Goal: Ask a question

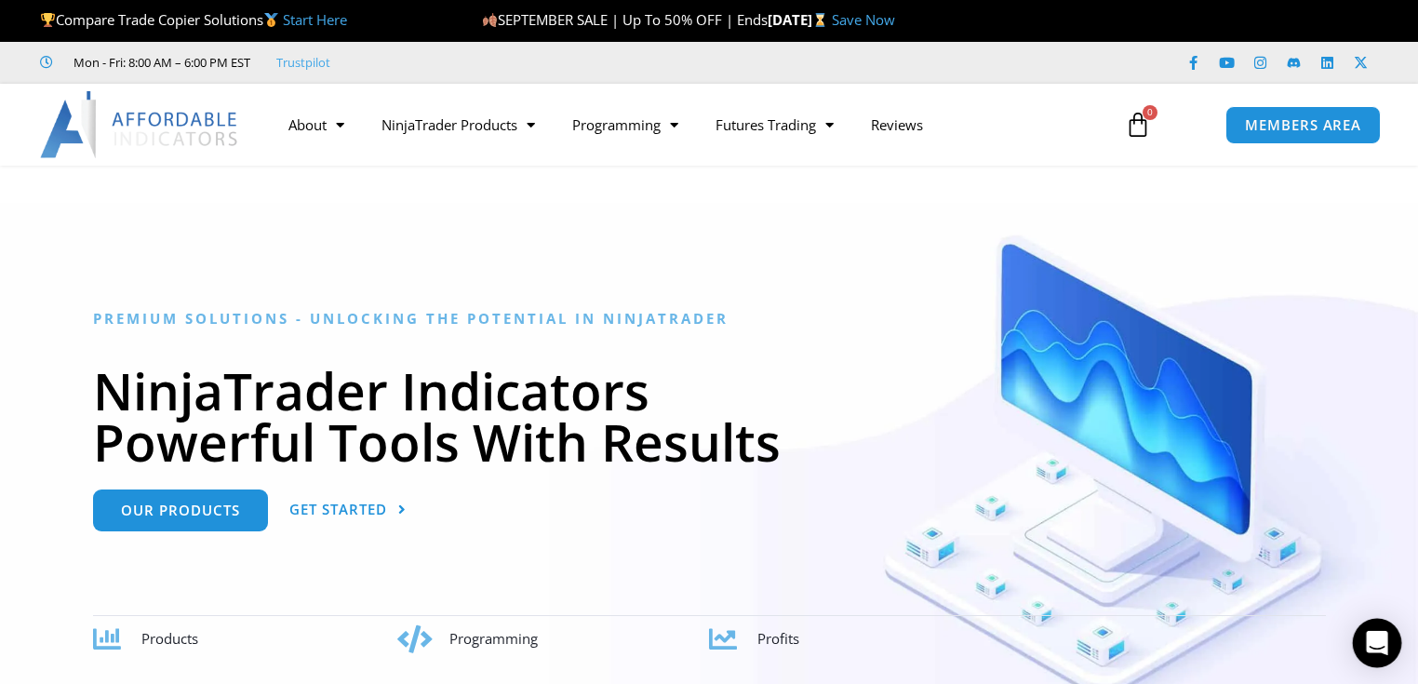
click at [1371, 641] on icon "Open Intercom Messenger" at bounding box center [1376, 643] width 21 height 24
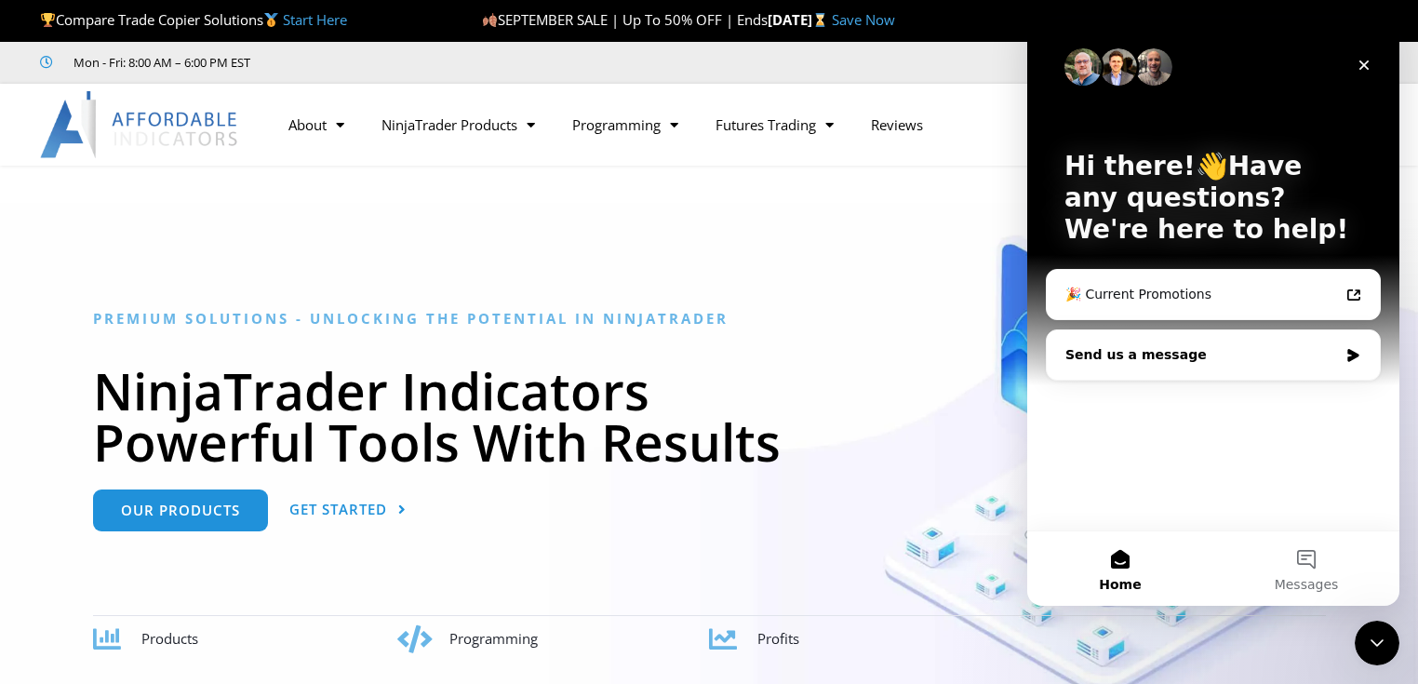
click at [1198, 361] on div "Send us a message" at bounding box center [1201, 355] width 273 height 20
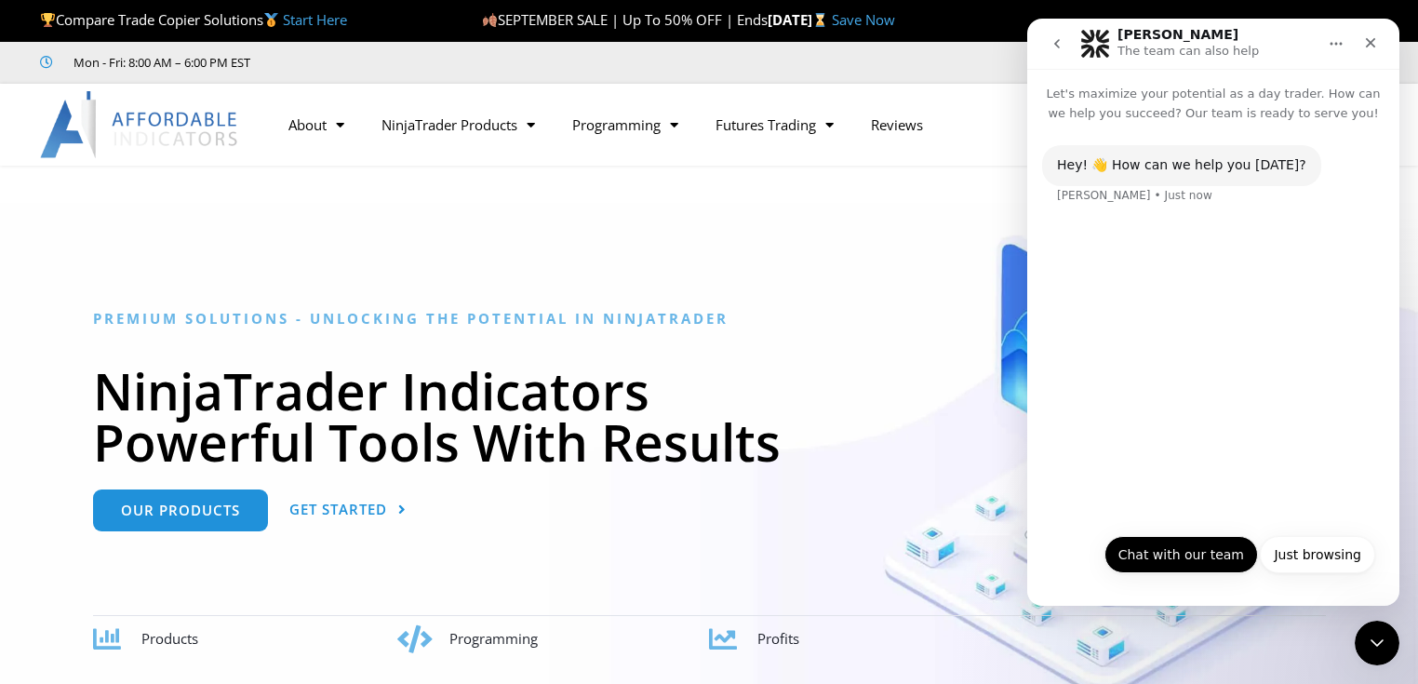
click at [1169, 544] on button "Chat with our team" at bounding box center [1180, 554] width 153 height 37
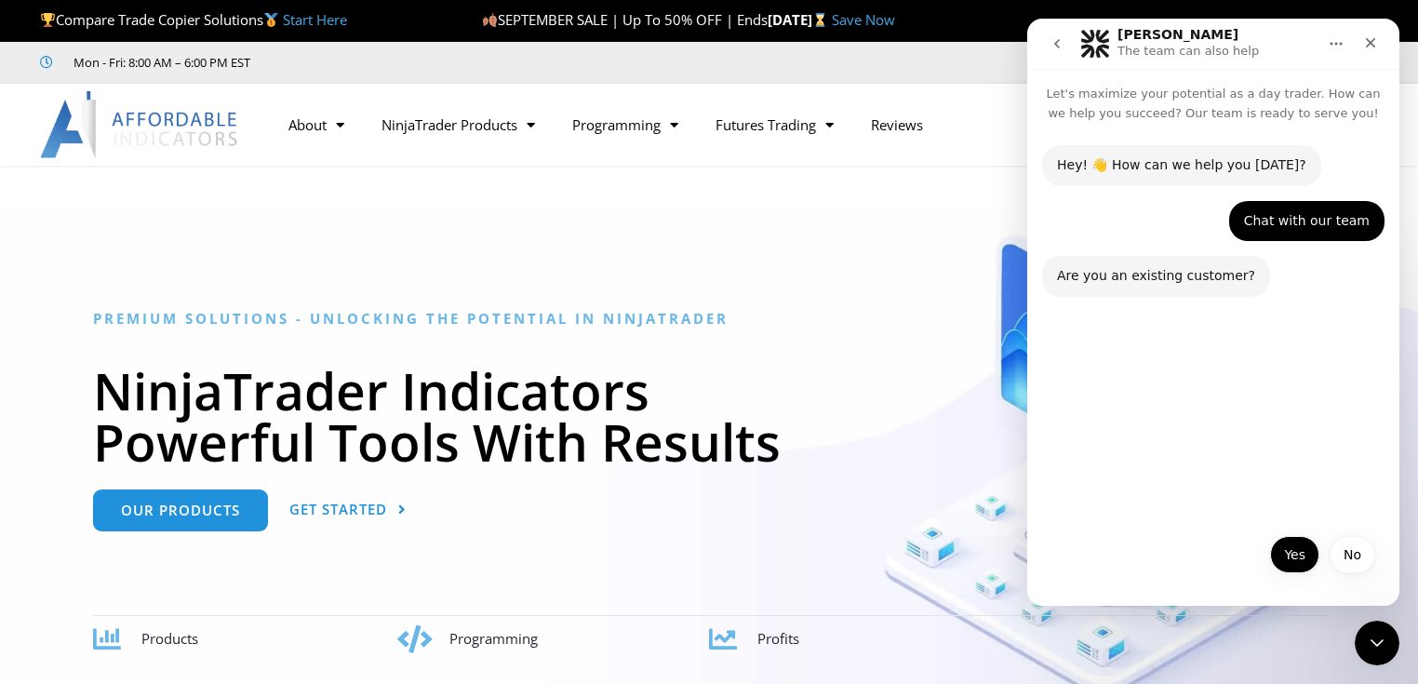
click at [1282, 558] on button "Yes" at bounding box center [1294, 554] width 49 height 37
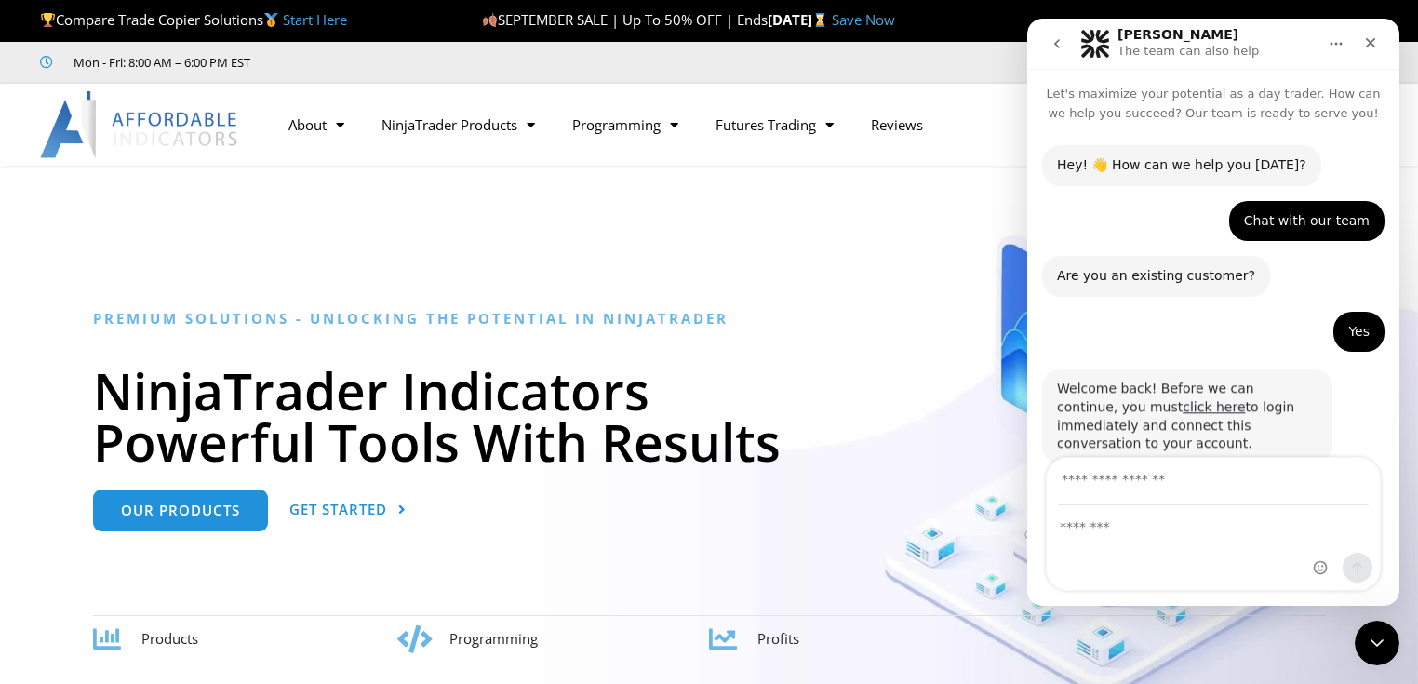
scroll to position [24, 0]
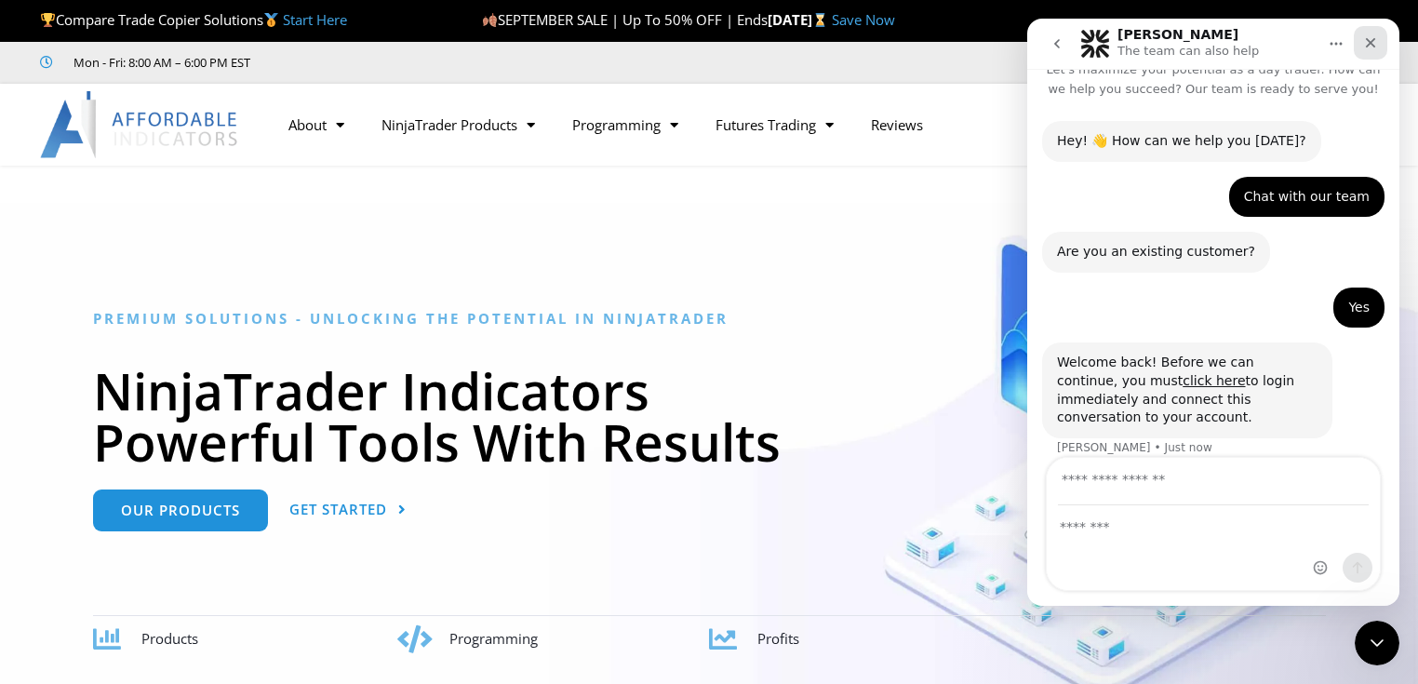
click at [1373, 47] on icon "Close" at bounding box center [1370, 42] width 15 height 15
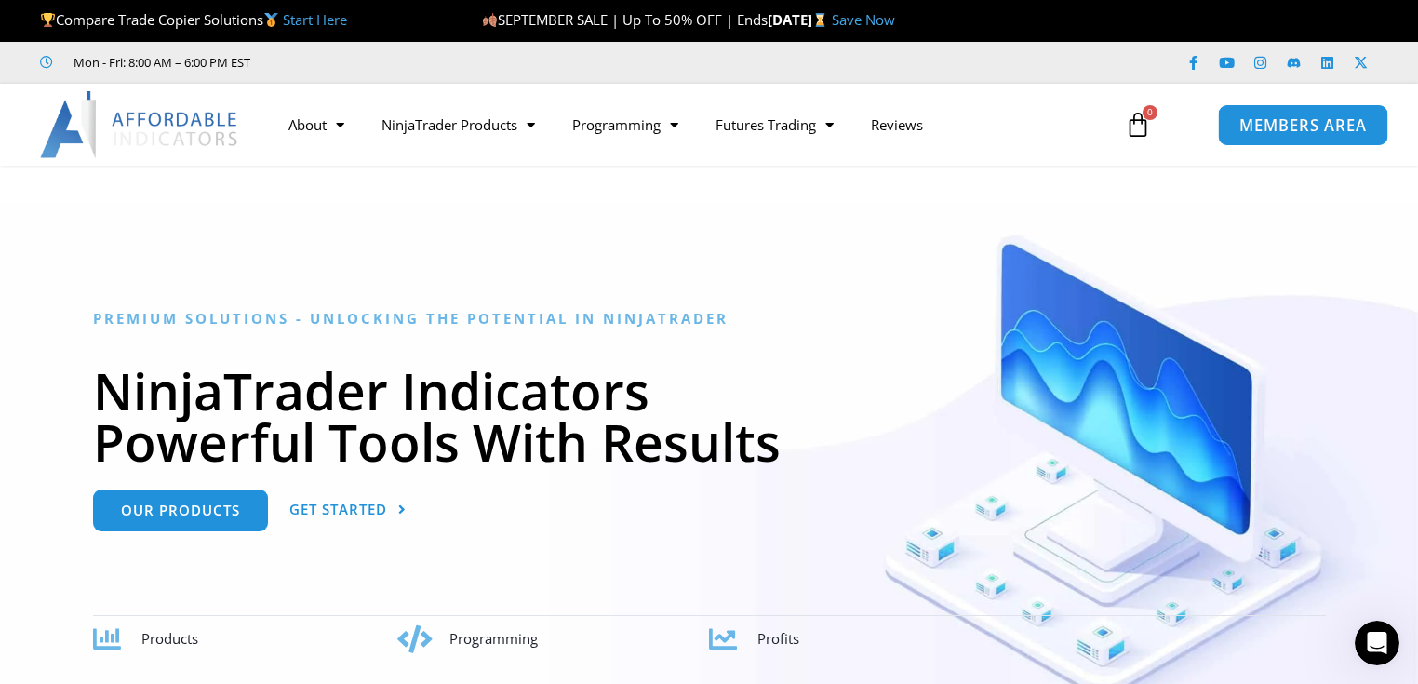
click at [1306, 123] on span "MEMBERS AREA" at bounding box center [1302, 125] width 127 height 16
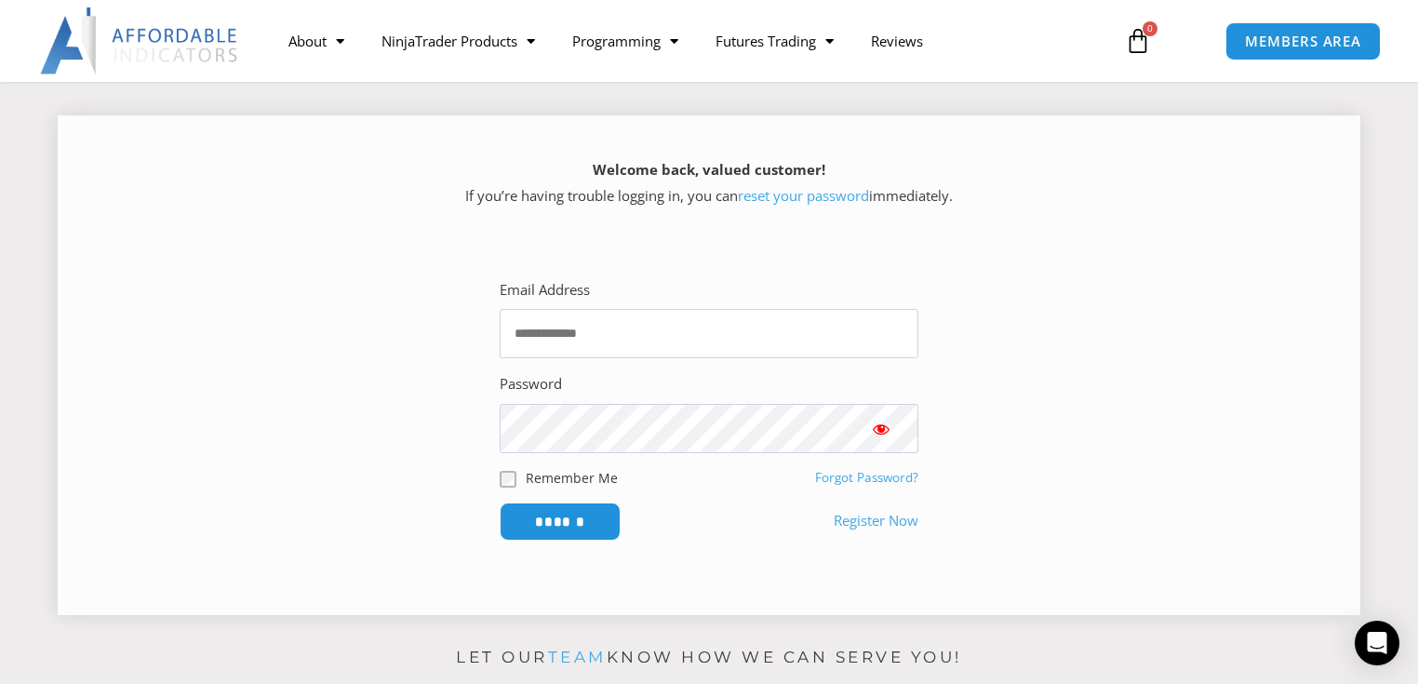
scroll to position [221, 0]
type input "**********"
click at [581, 526] on input "******" at bounding box center [560, 520] width 127 height 40
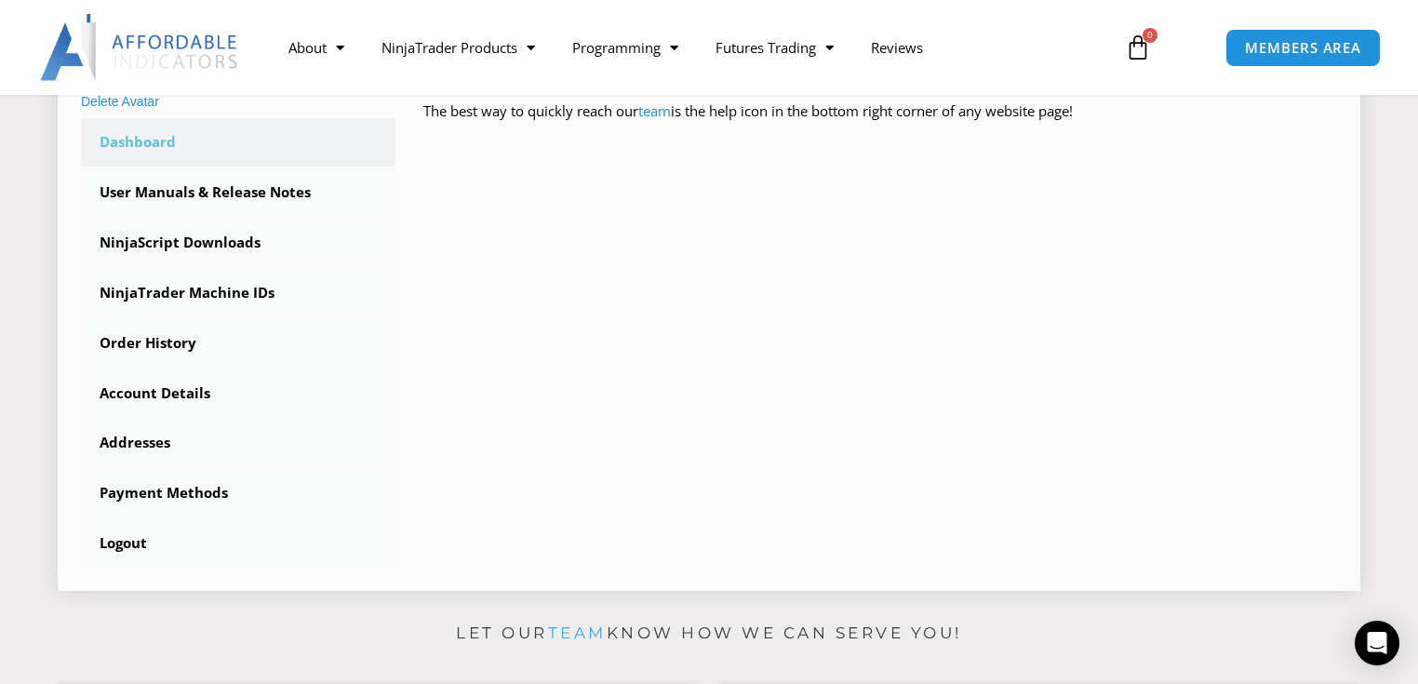
scroll to position [521, 0]
click at [171, 241] on link "NinjaScript Downloads" at bounding box center [238, 242] width 314 height 48
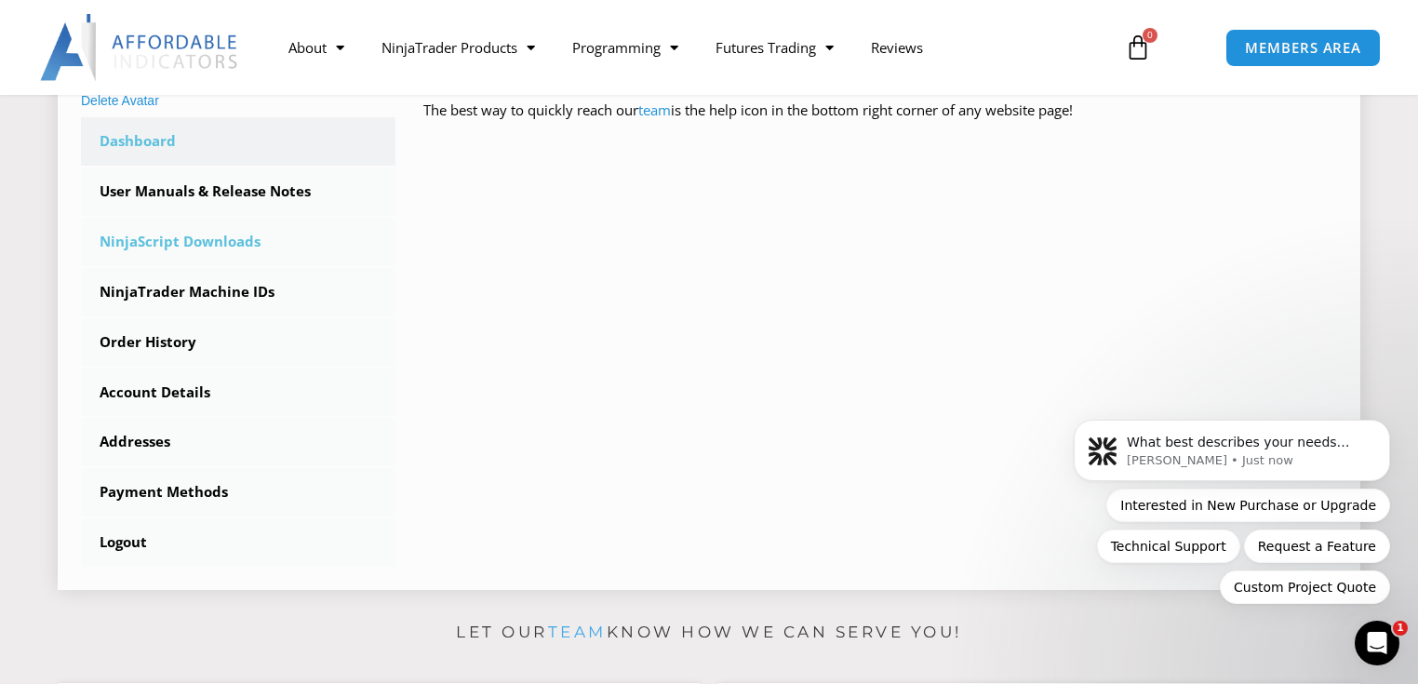
scroll to position [0, 0]
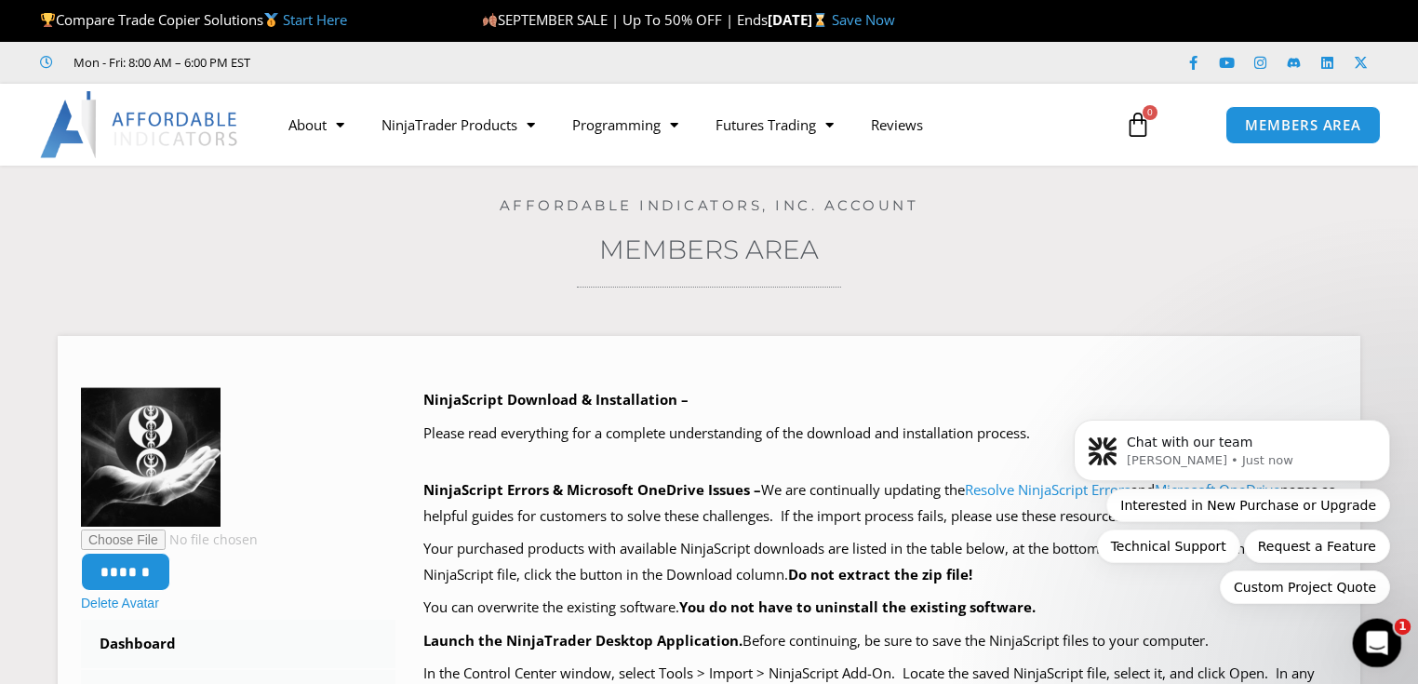
drag, startPoint x: 2717, startPoint y: 1255, endPoint x: 1362, endPoint y: 634, distance: 1490.5
click at [1360, 633] on div "Open Intercom Messenger" at bounding box center [1373, 639] width 61 height 61
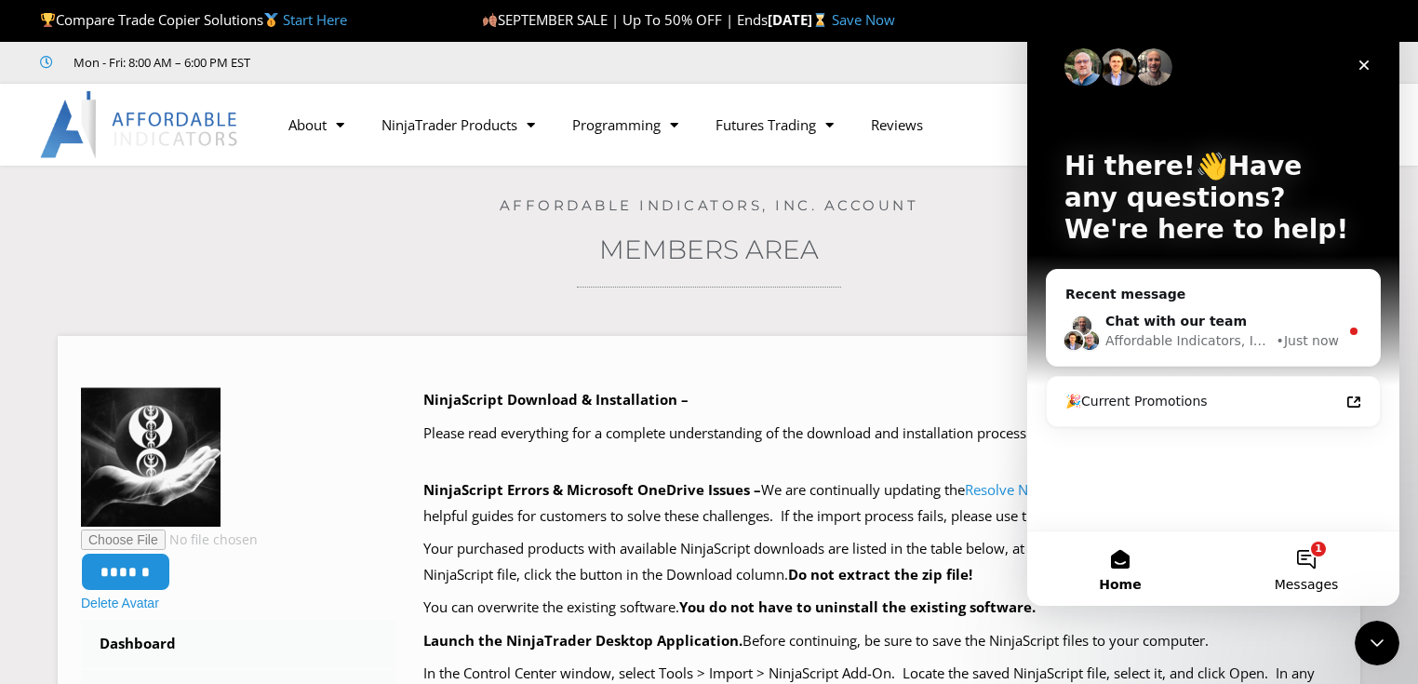
click at [1314, 573] on button "1 Messages" at bounding box center [1306, 568] width 186 height 74
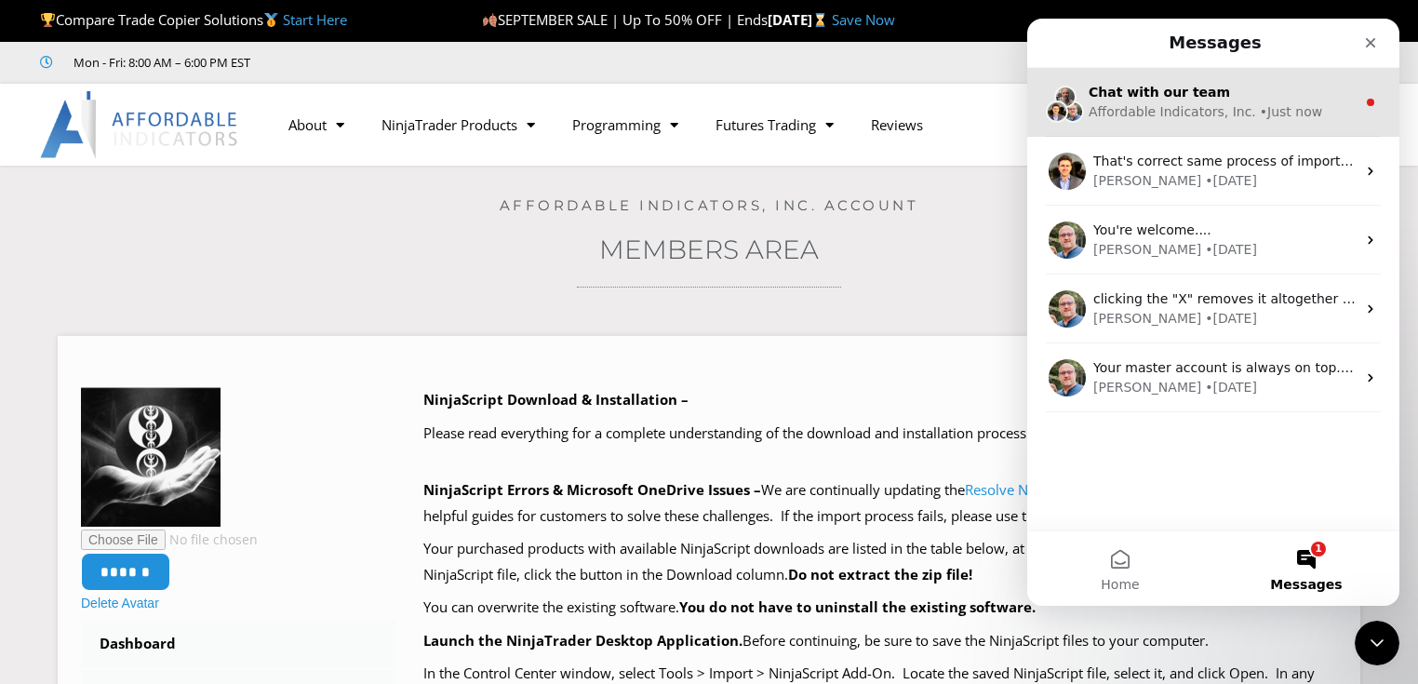
click at [1190, 125] on div "Chat with our team Affordable Indicators, Inc. • Just now" at bounding box center [1213, 102] width 372 height 69
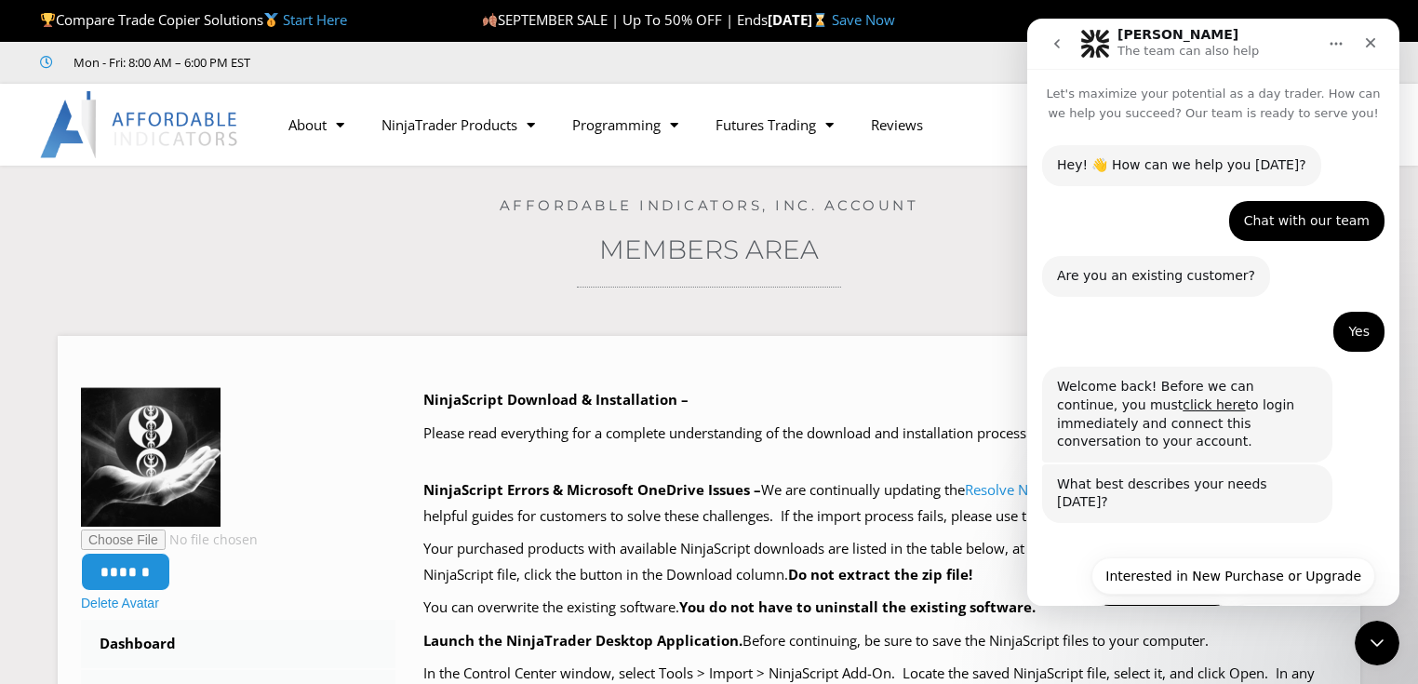
click at [1128, 604] on button "Technical Support" at bounding box center [1161, 622] width 143 height 37
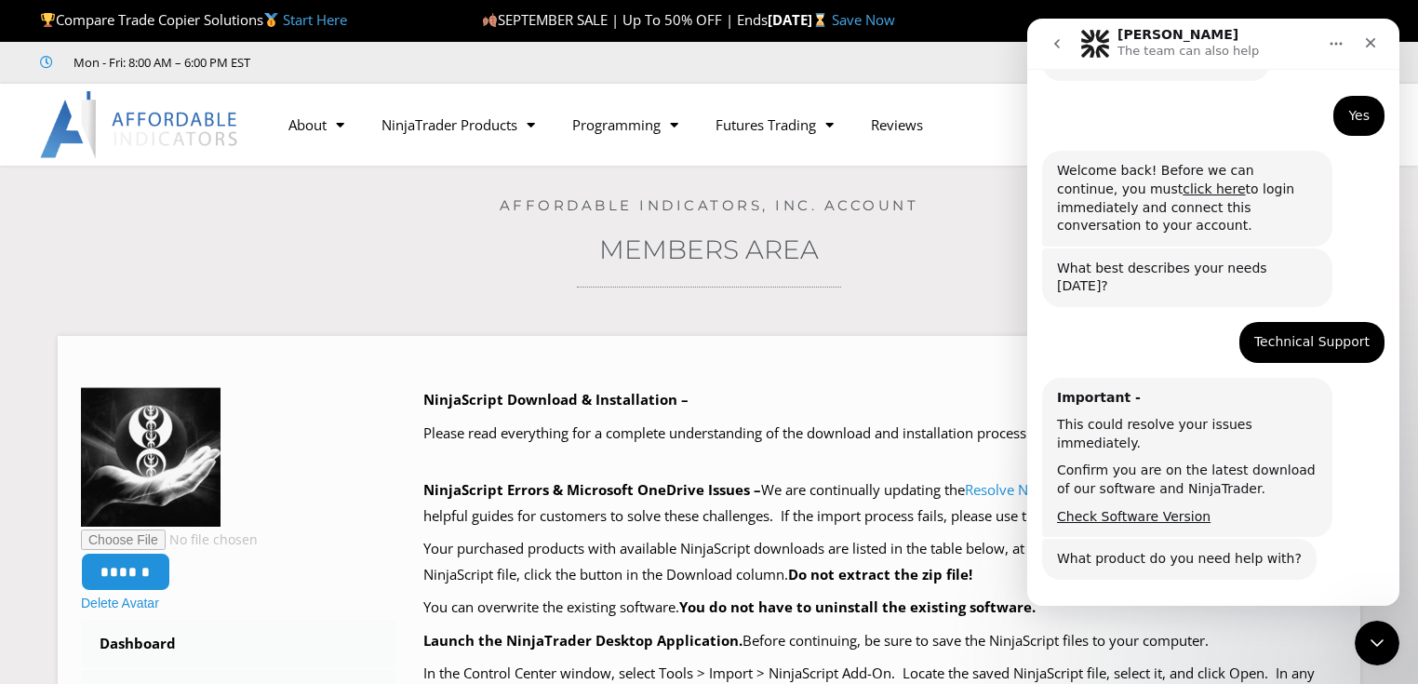
scroll to position [283, 0]
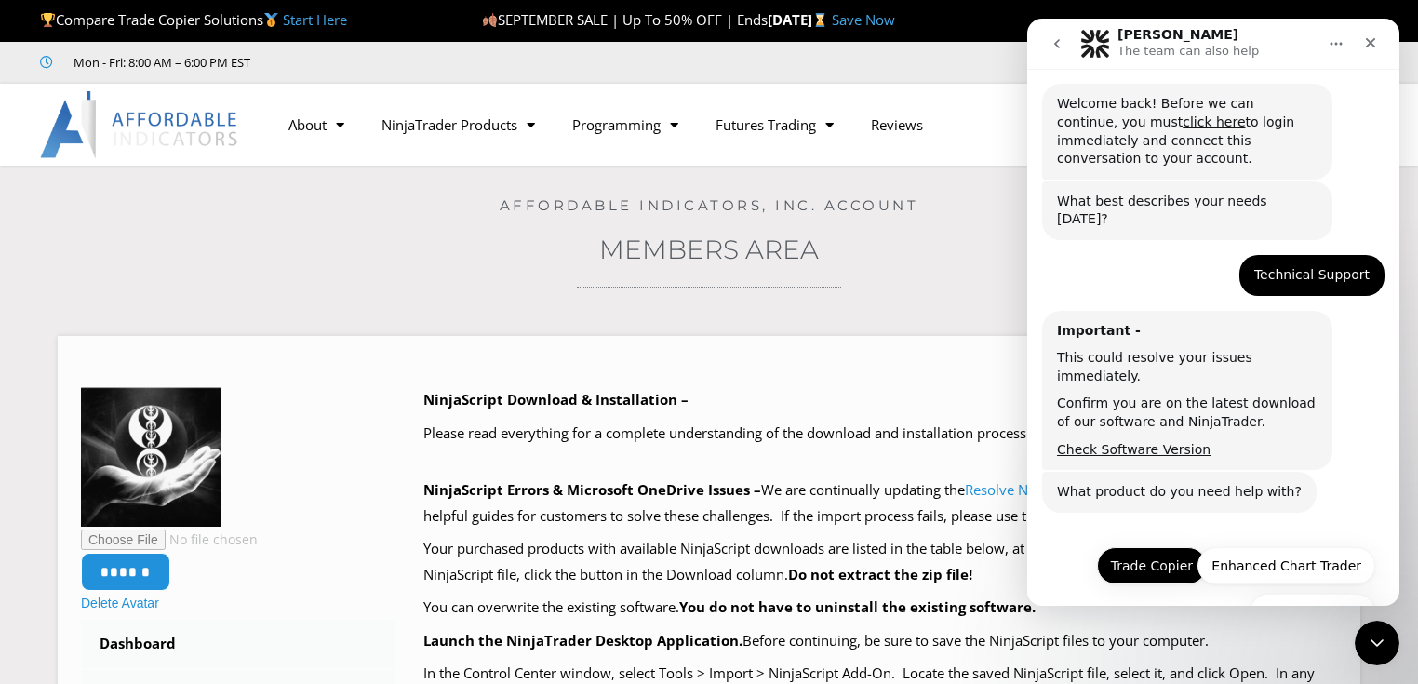
click at [1157, 547] on button "Trade Copier" at bounding box center [1152, 565] width 110 height 37
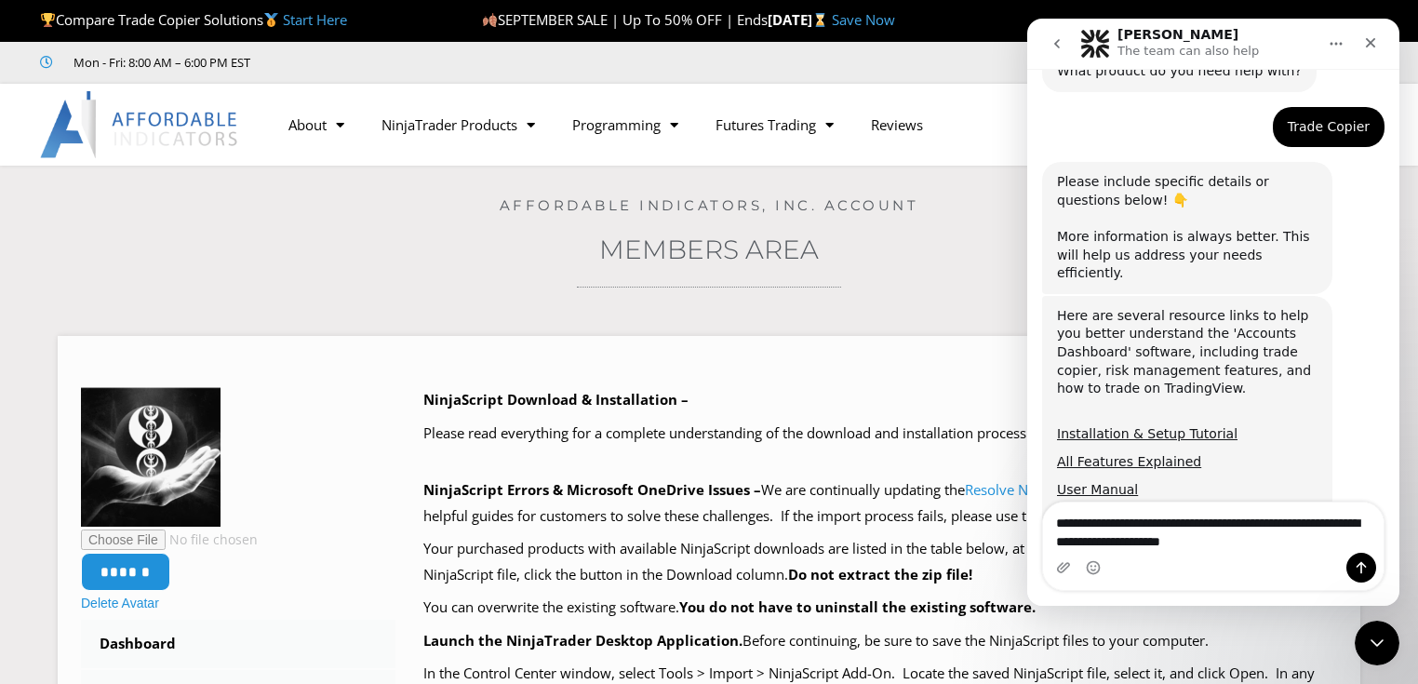
scroll to position [746, 0]
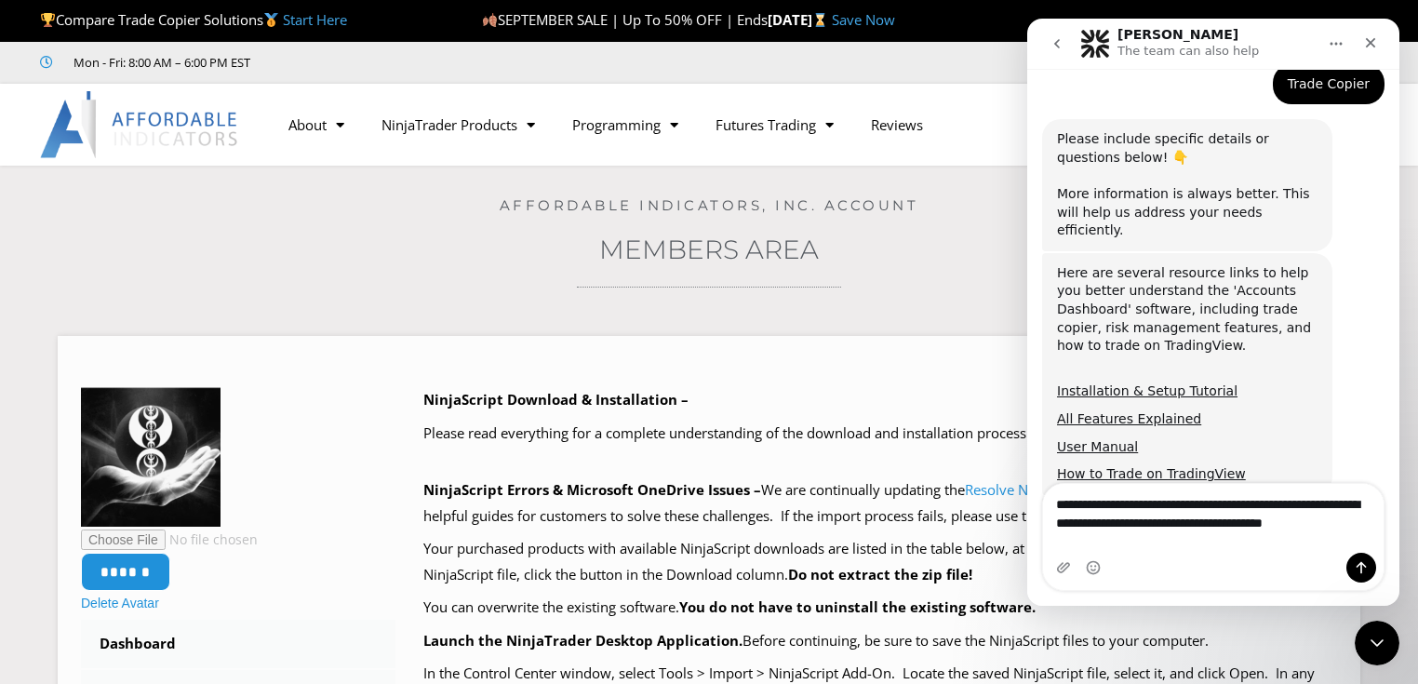
type textarea "**********"
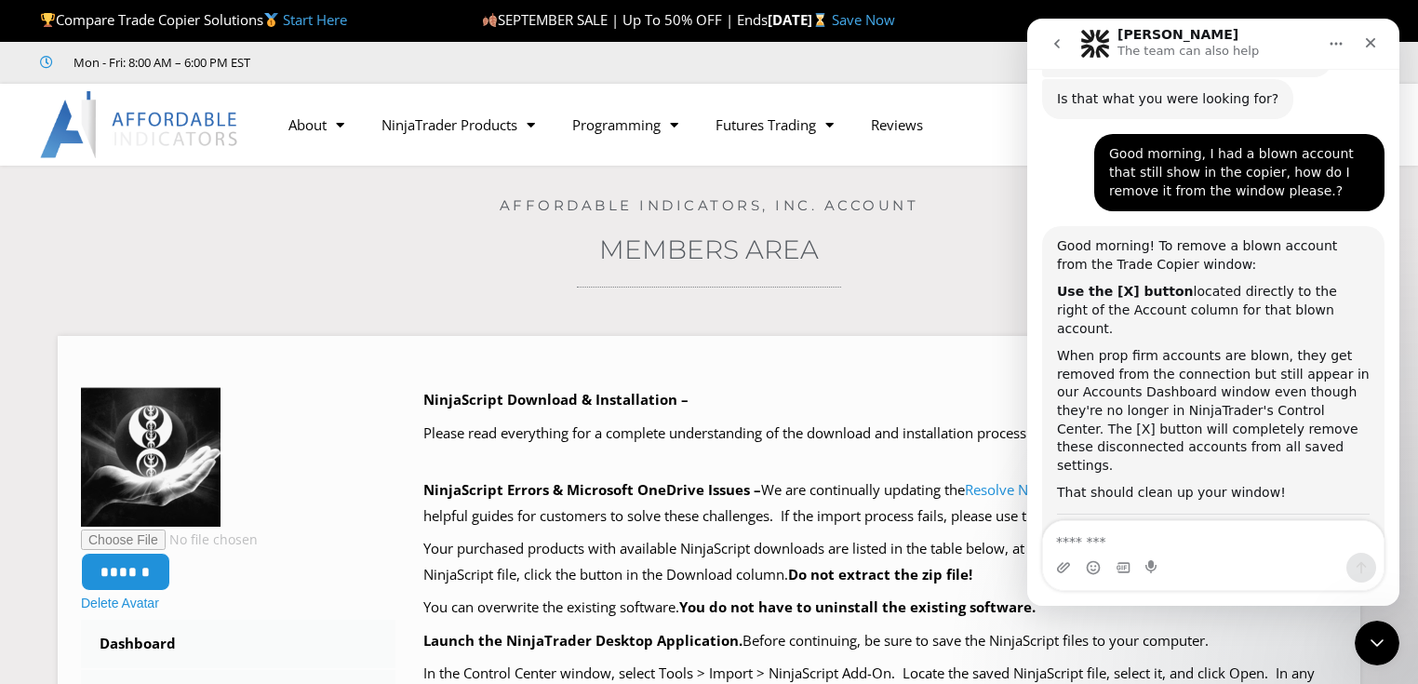
scroll to position [1213, 0]
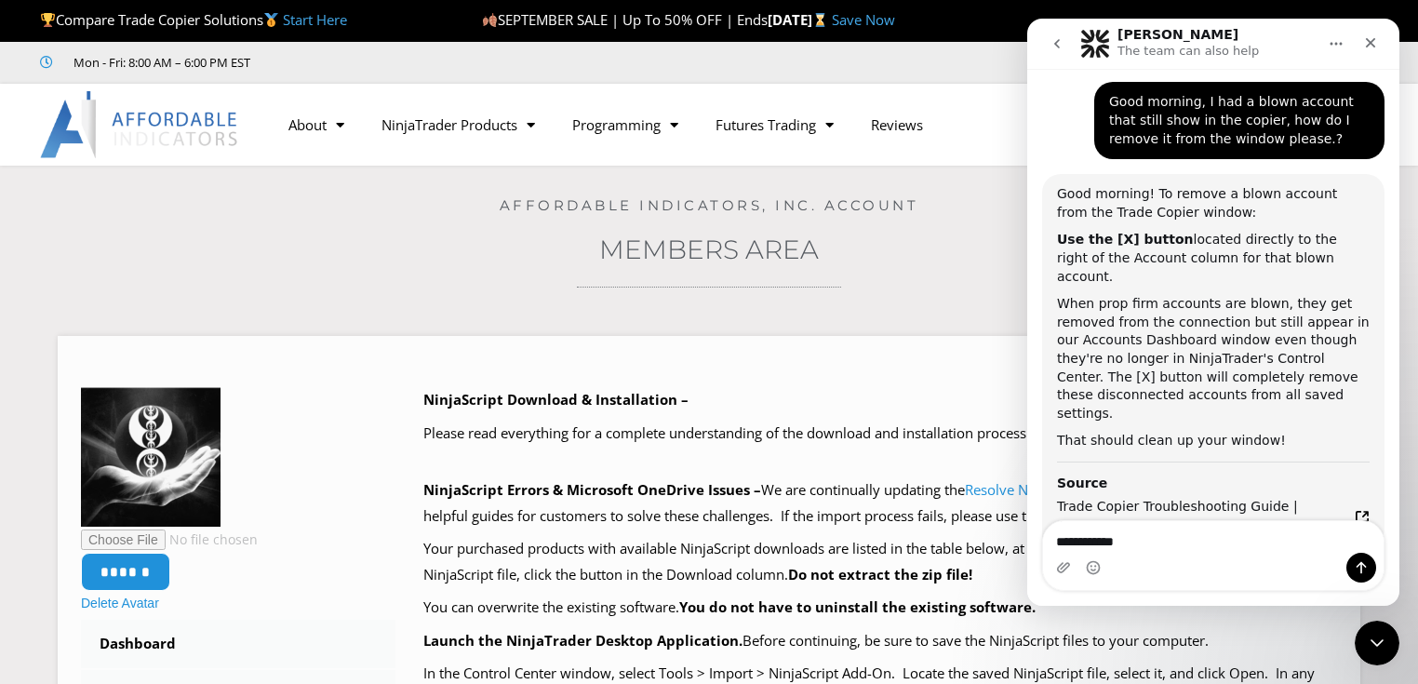
type textarea "**********"
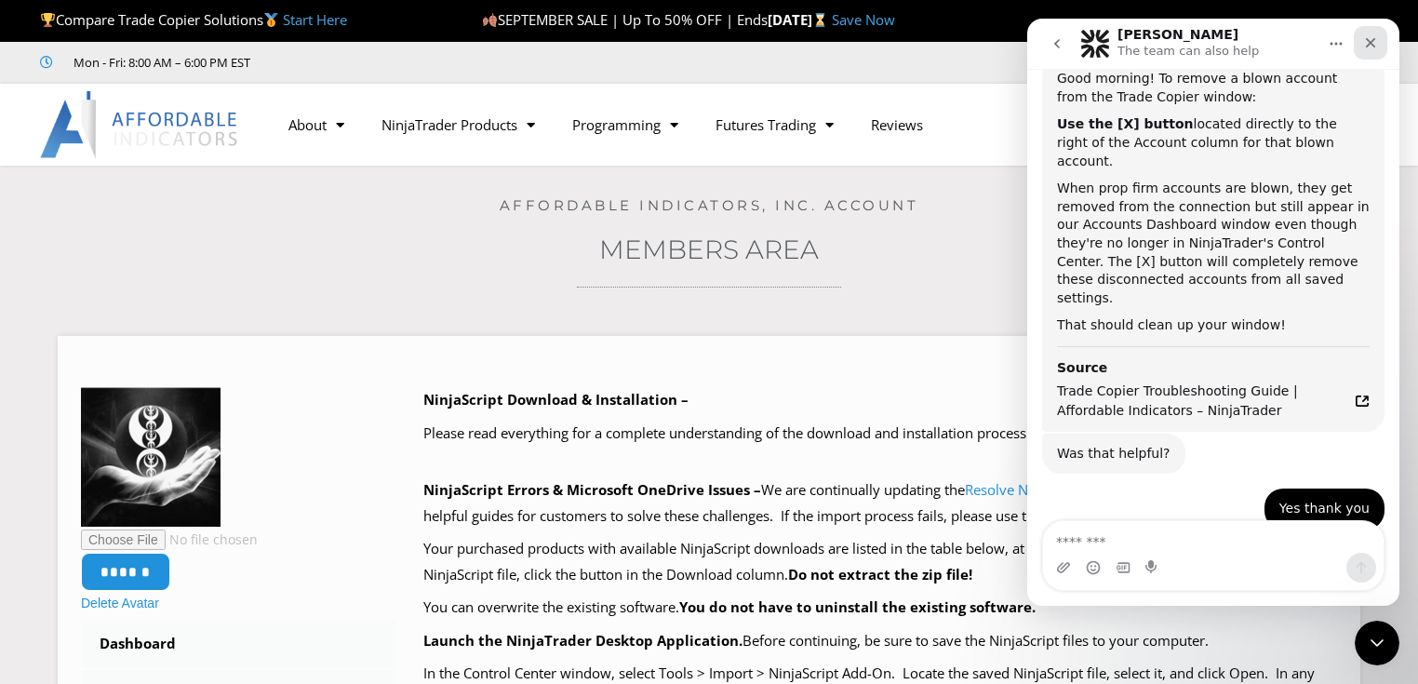
scroll to position [1361, 0]
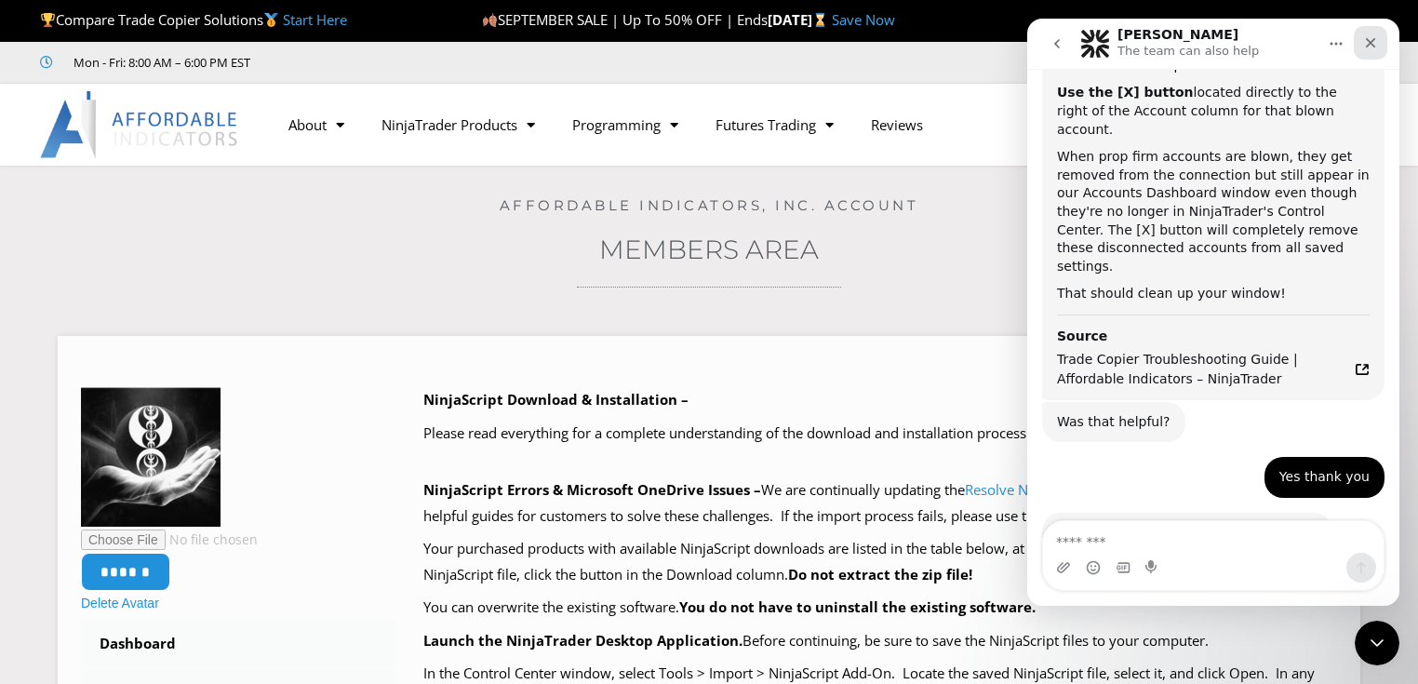
click at [1366, 47] on icon "Close" at bounding box center [1370, 42] width 15 height 15
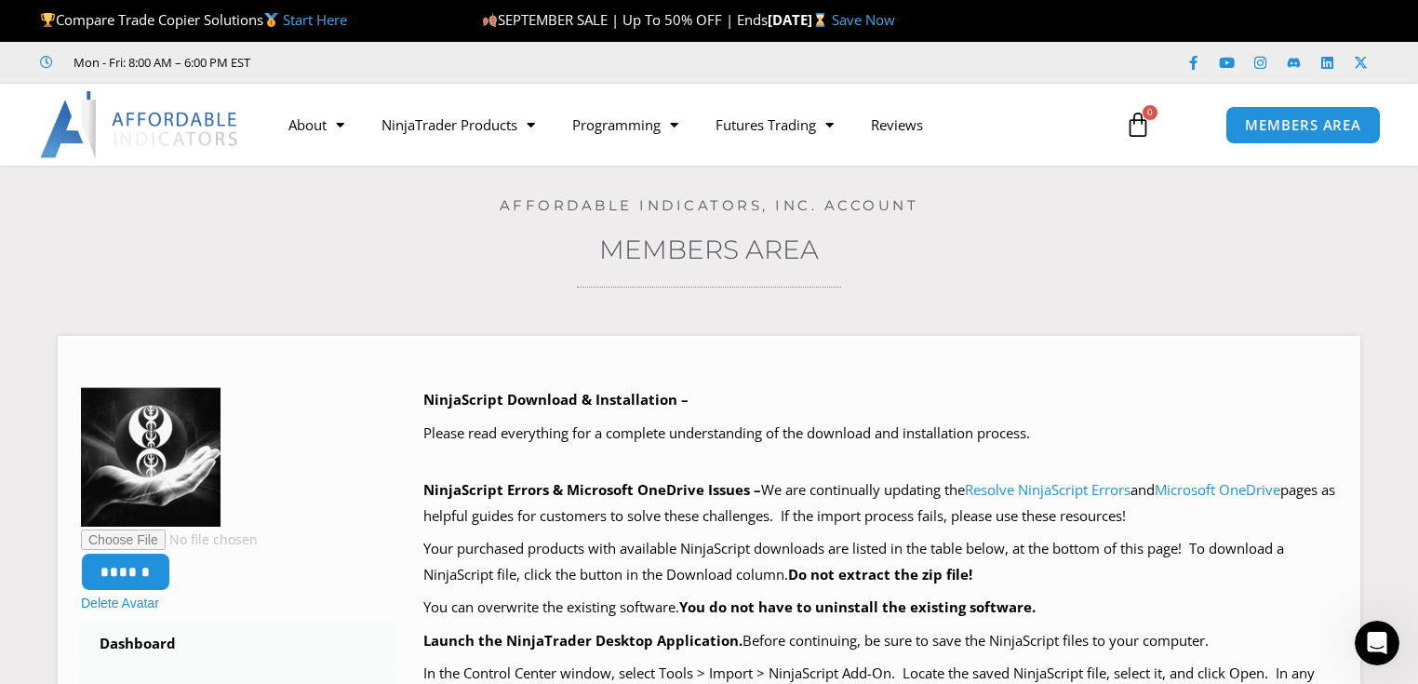
scroll to position [1360, 0]
